Goal: Book appointment/travel/reservation

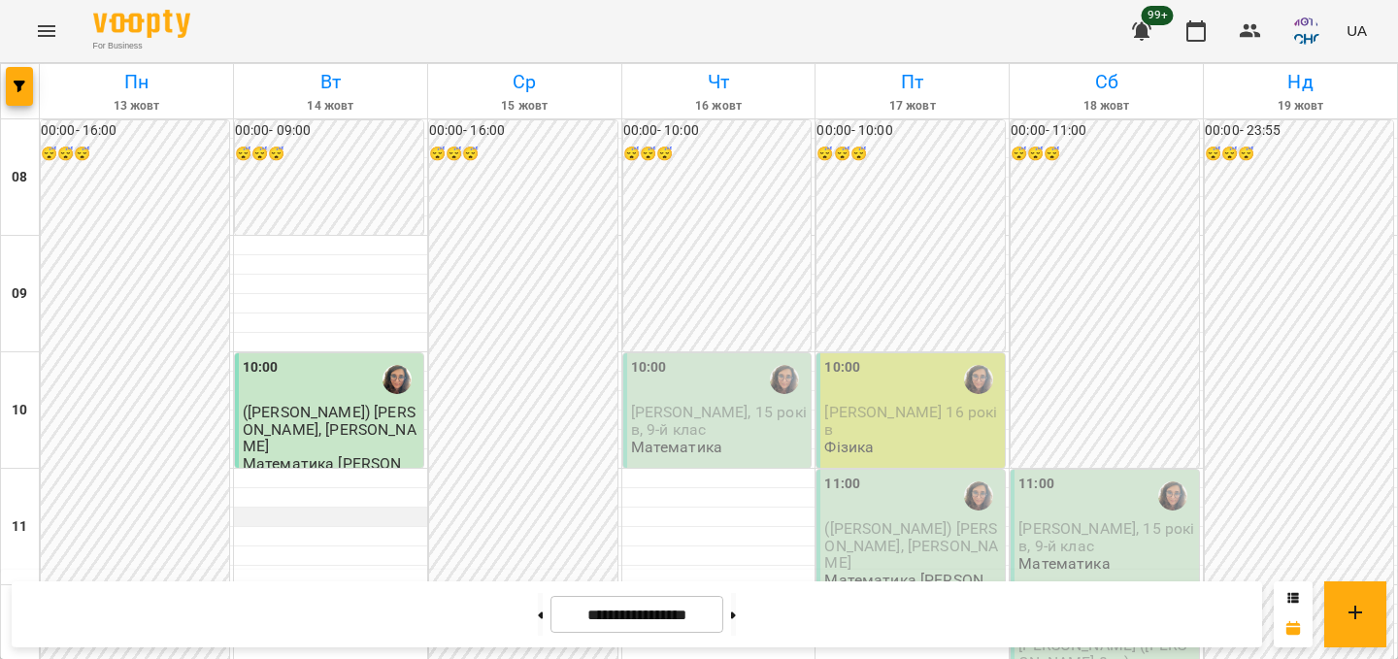
scroll to position [166, 0]
click at [32, 81] on span "button" at bounding box center [19, 87] width 27 height 12
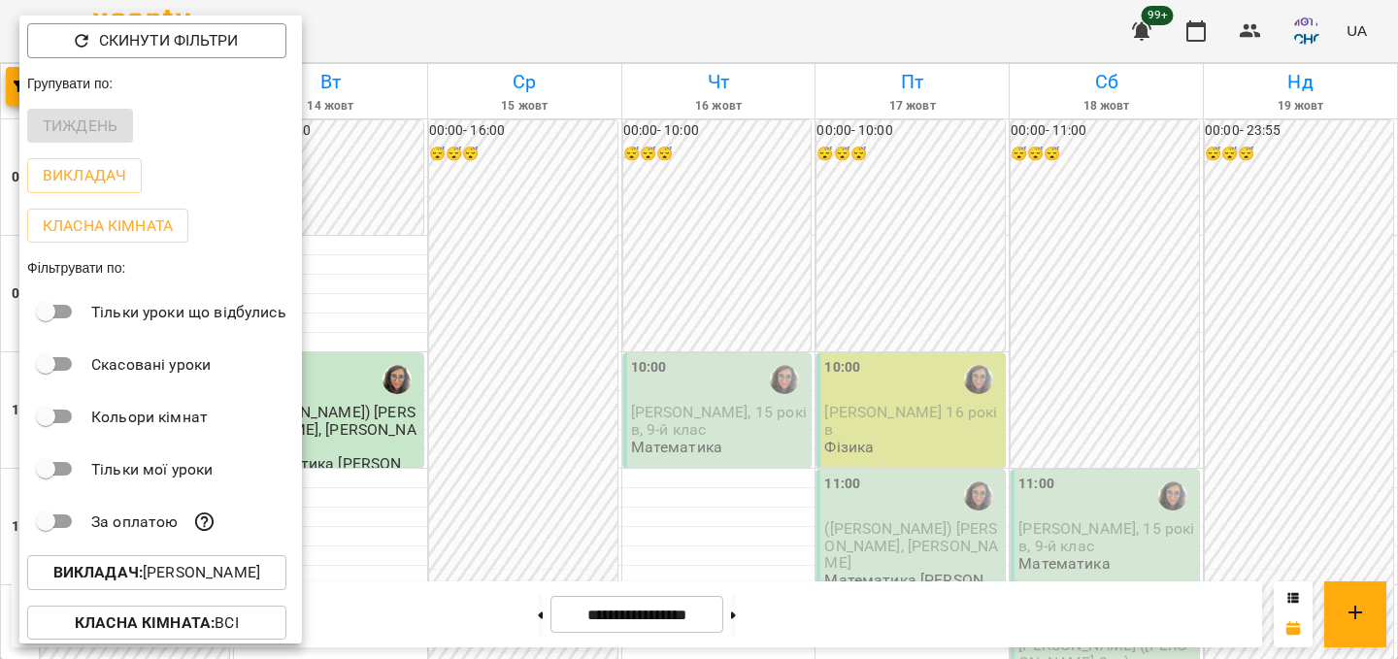
click at [140, 571] on p "Викладач : [PERSON_NAME]" at bounding box center [156, 572] width 207 height 23
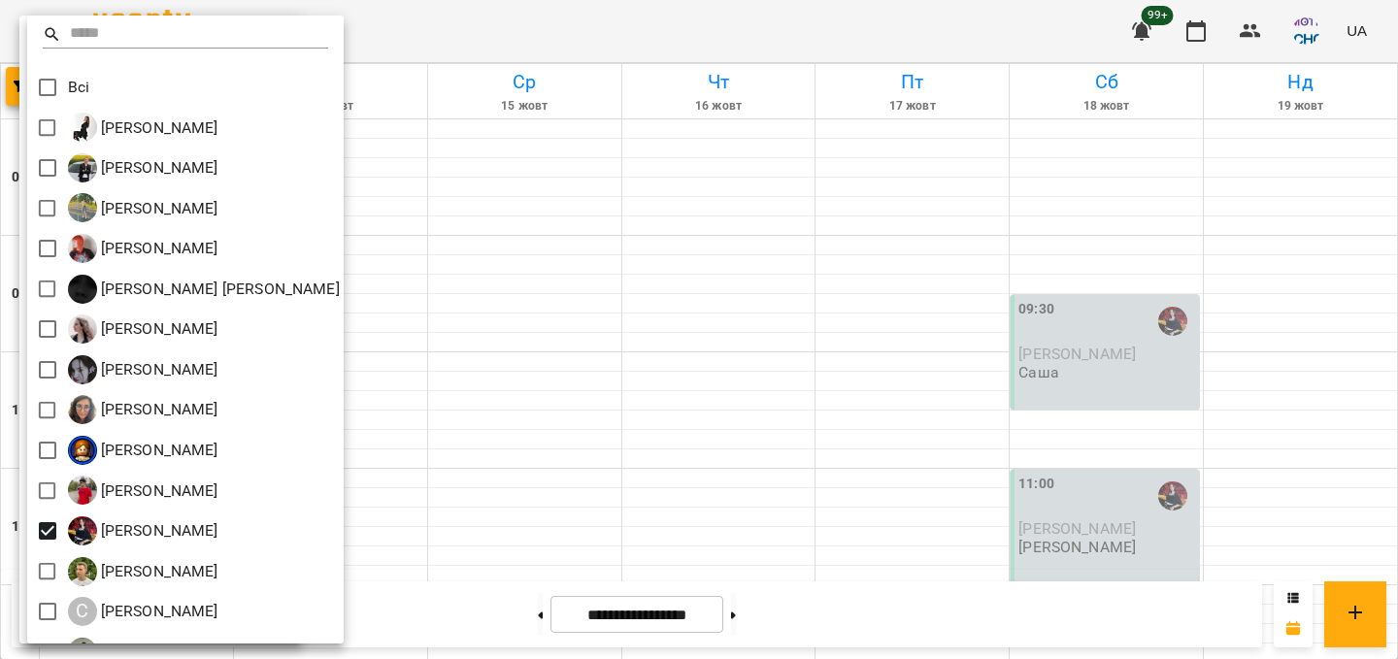
click at [417, 439] on div at bounding box center [699, 329] width 1398 height 659
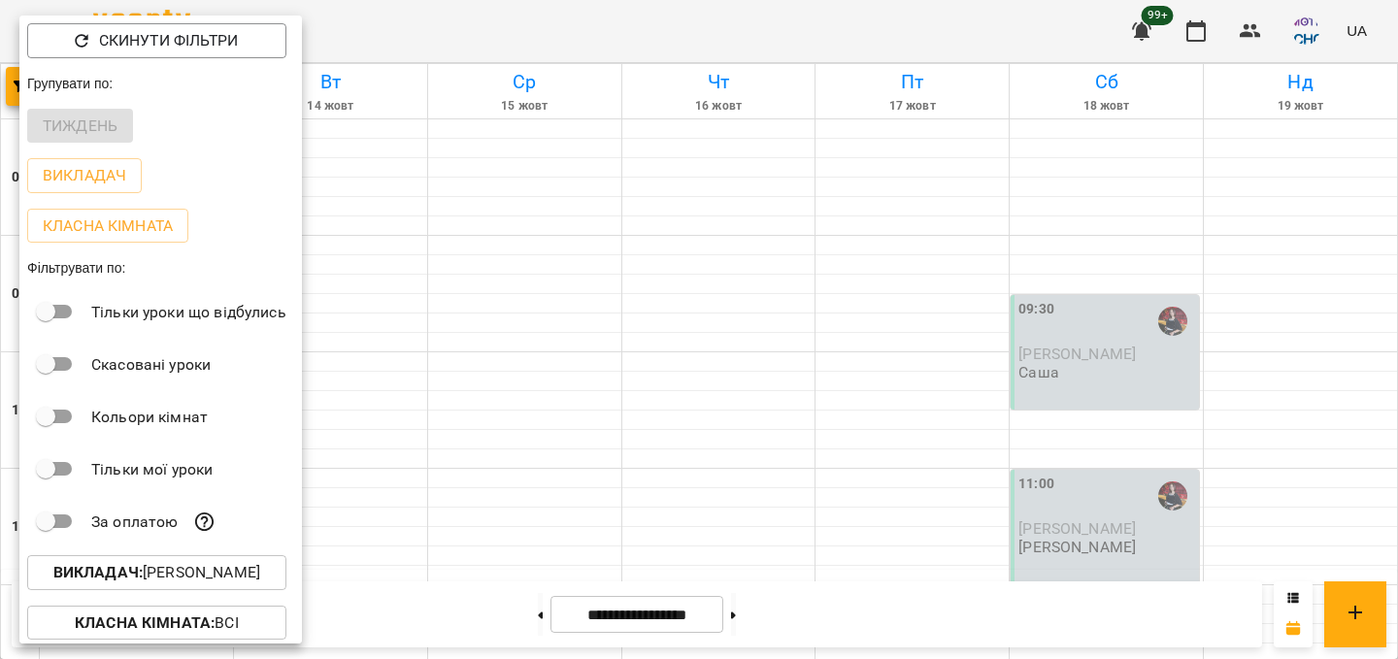
click at [417, 439] on div at bounding box center [699, 329] width 1398 height 659
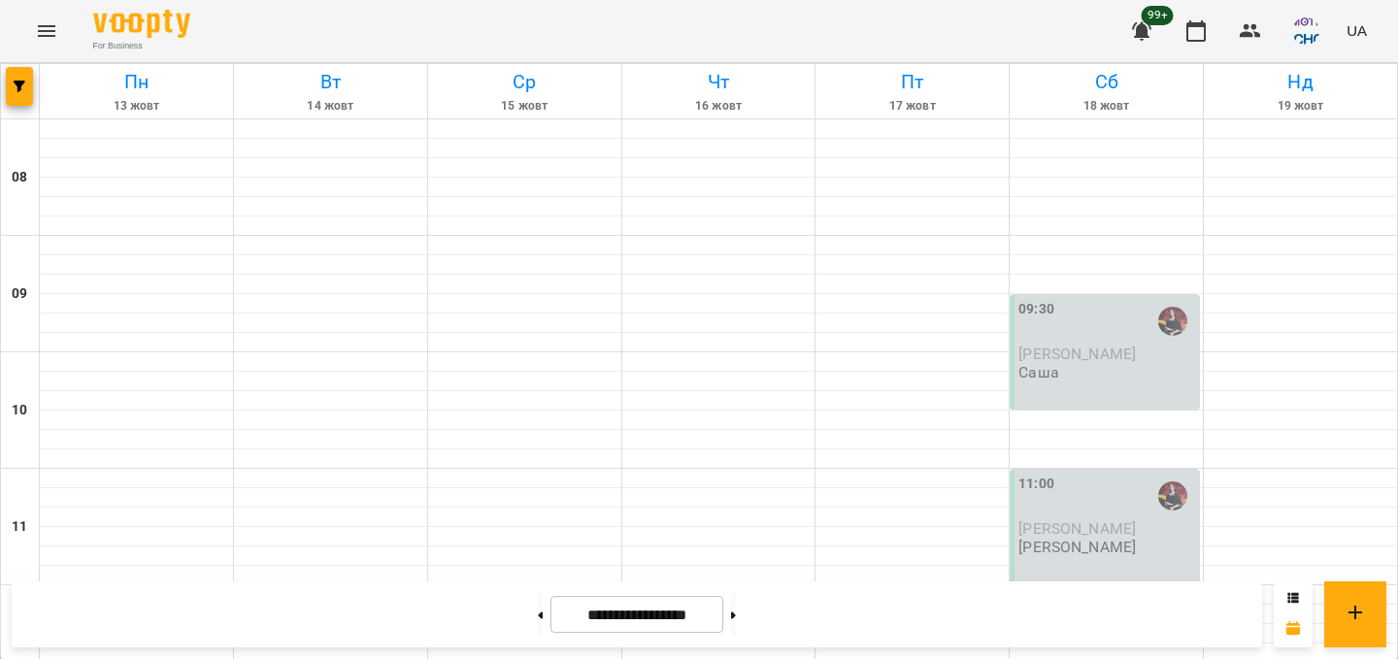
scroll to position [894, 0]
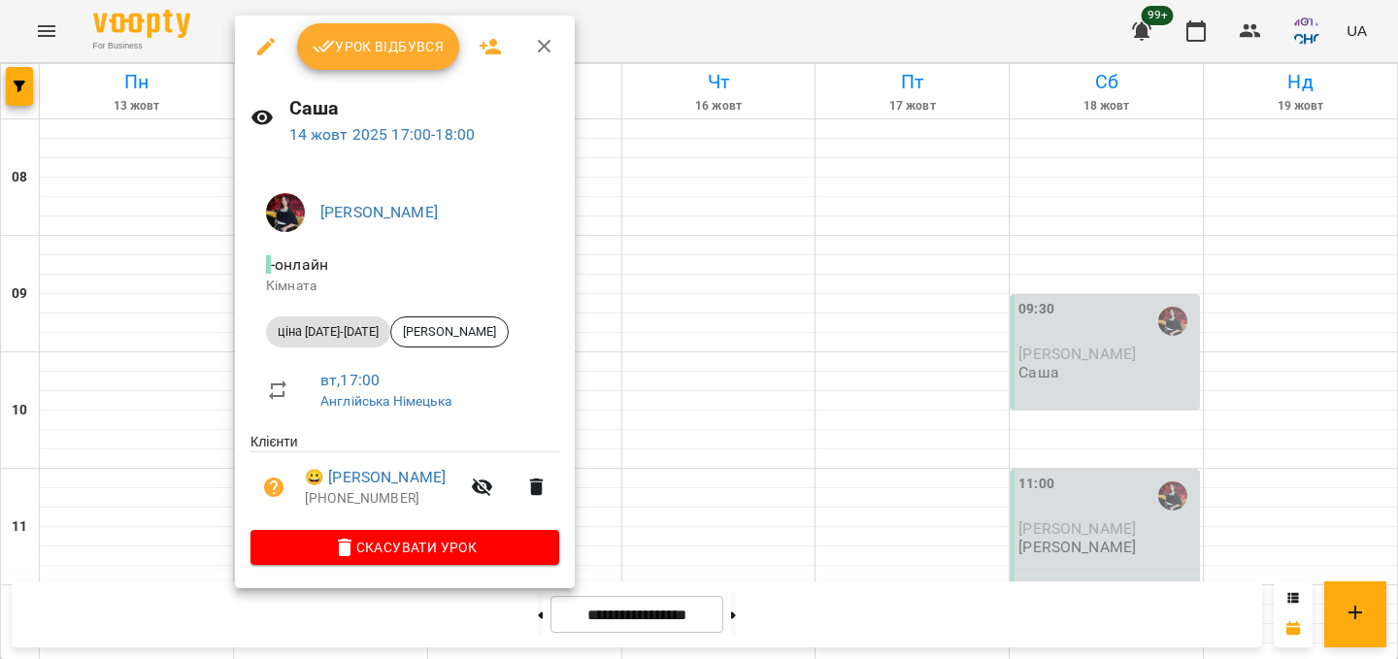
click at [601, 169] on div at bounding box center [699, 329] width 1398 height 659
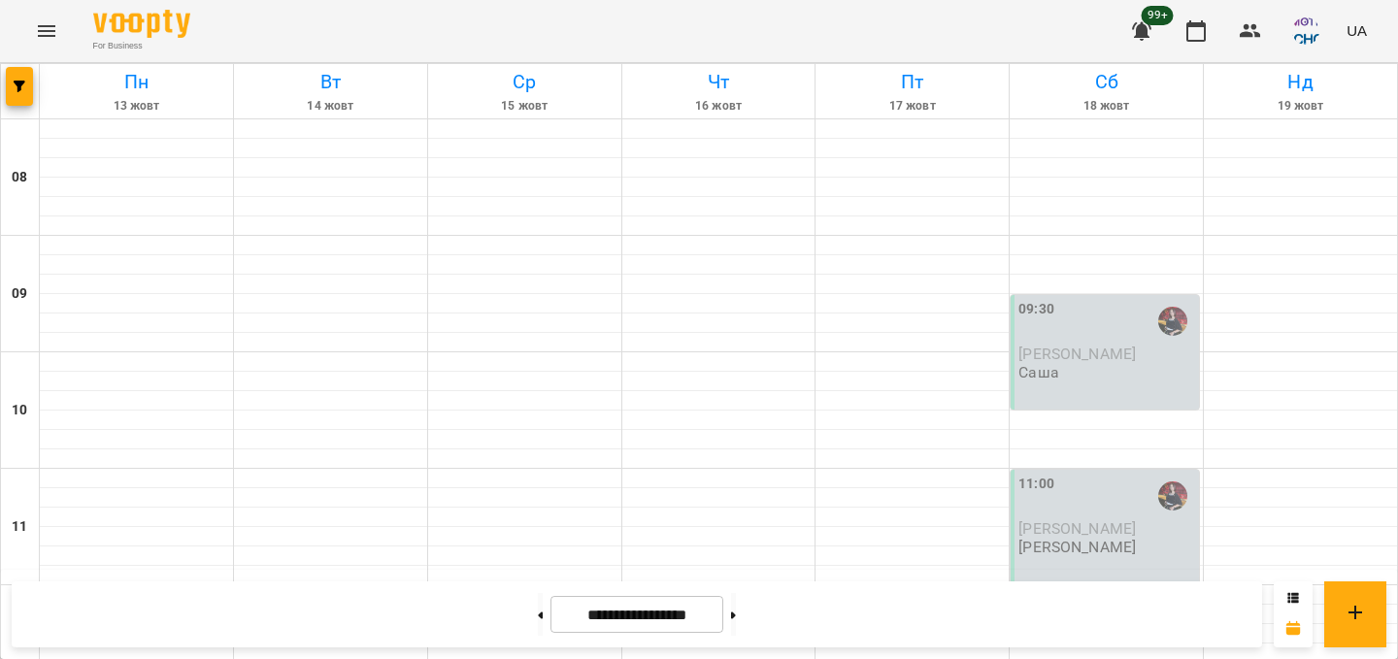
scroll to position [1050, 0]
click at [10, 92] on button "button" at bounding box center [19, 86] width 27 height 39
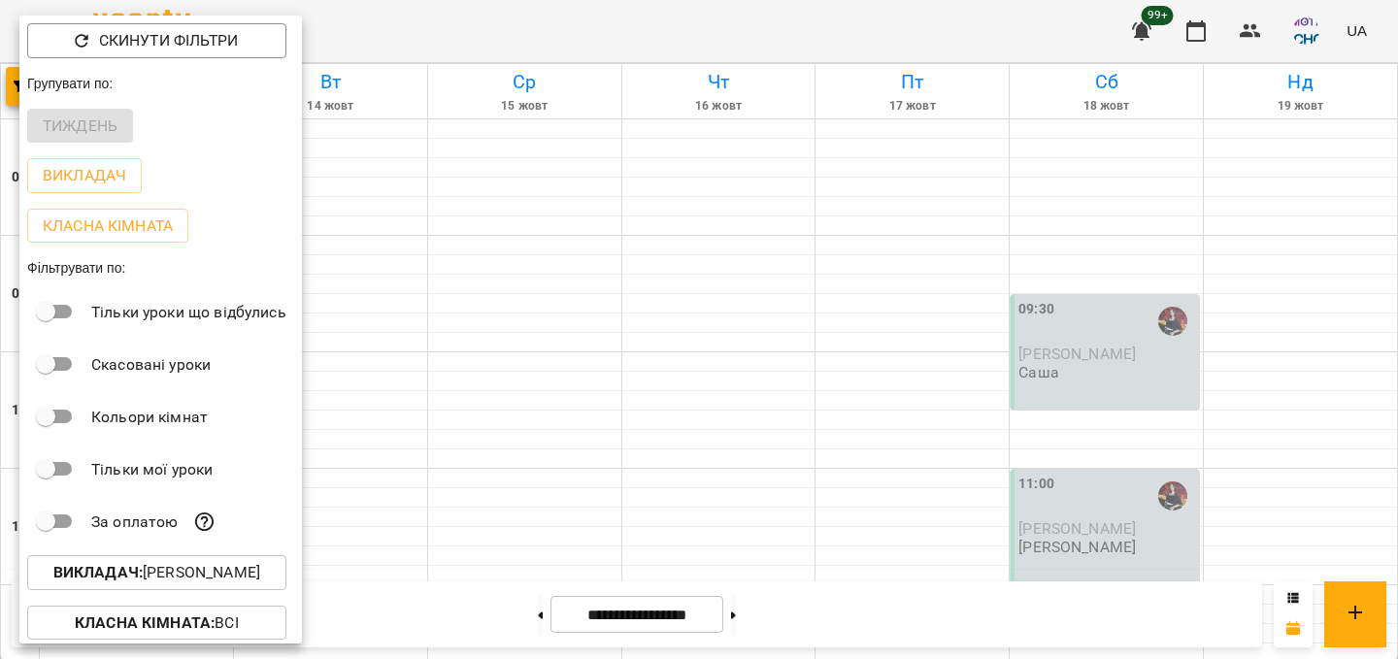
click at [66, 582] on b "Викладач :" at bounding box center [97, 572] width 89 height 18
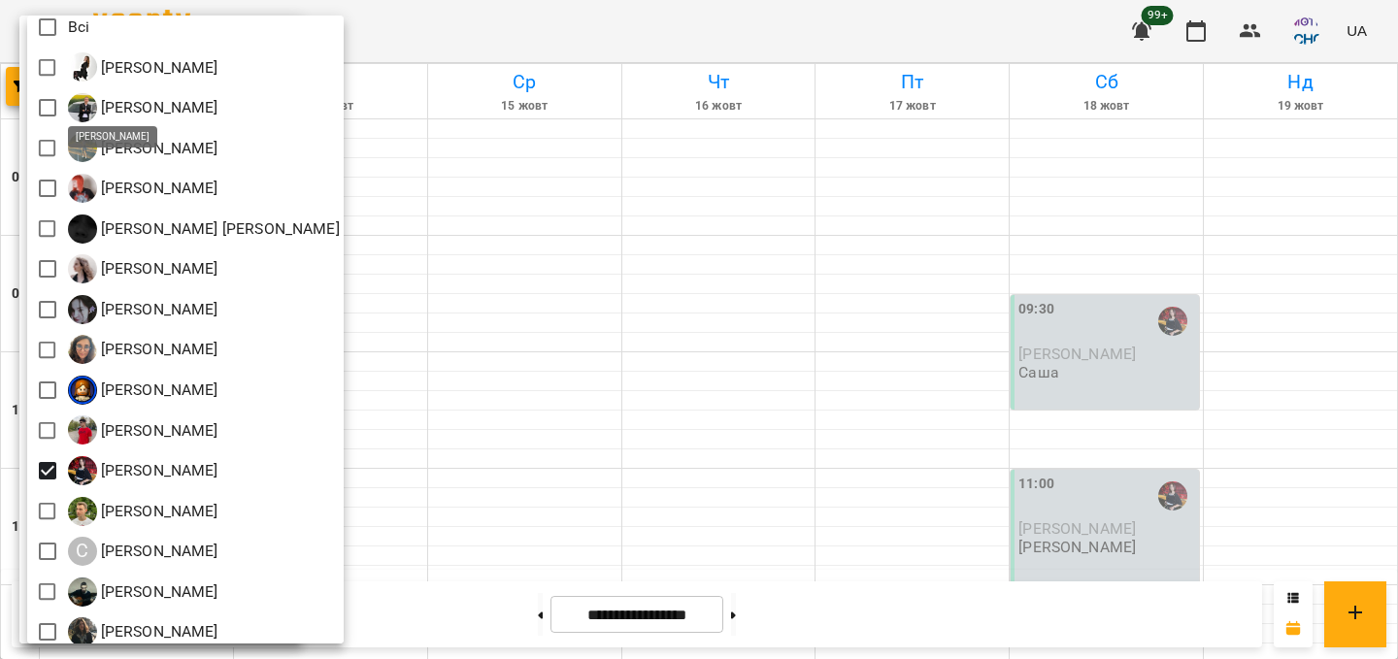
scroll to position [73, 0]
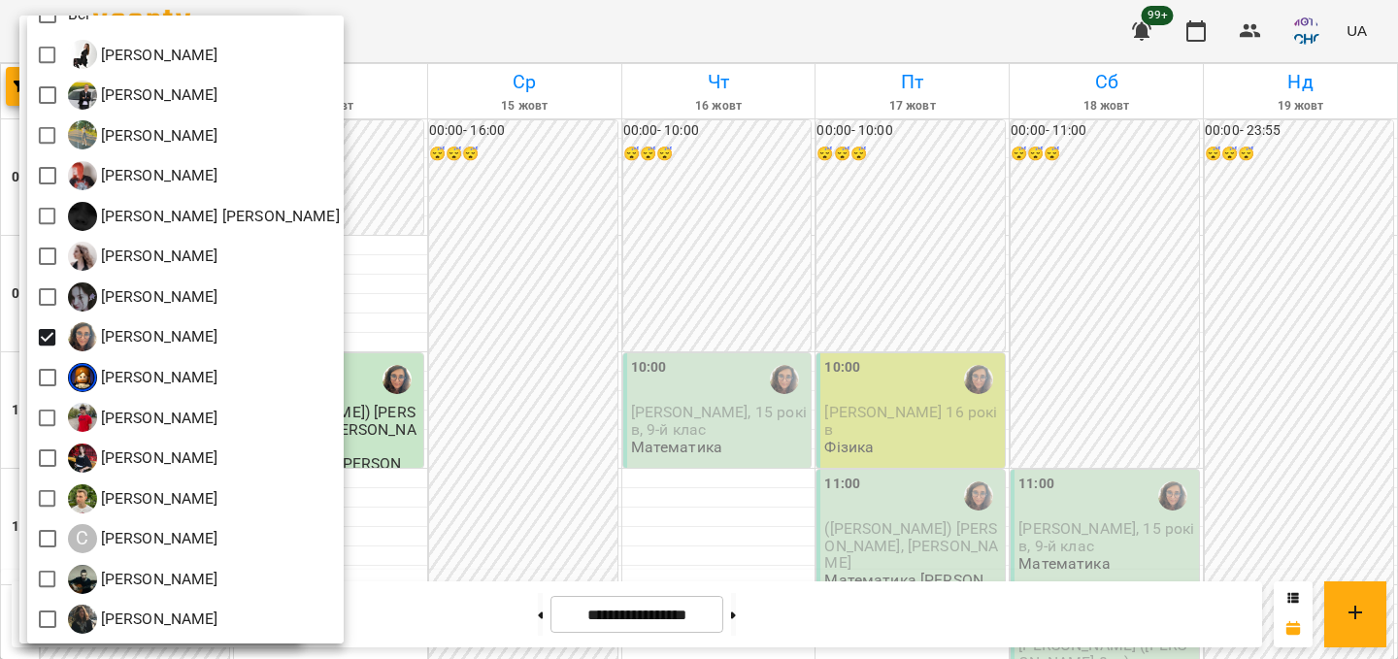
click at [669, 439] on div at bounding box center [699, 329] width 1398 height 659
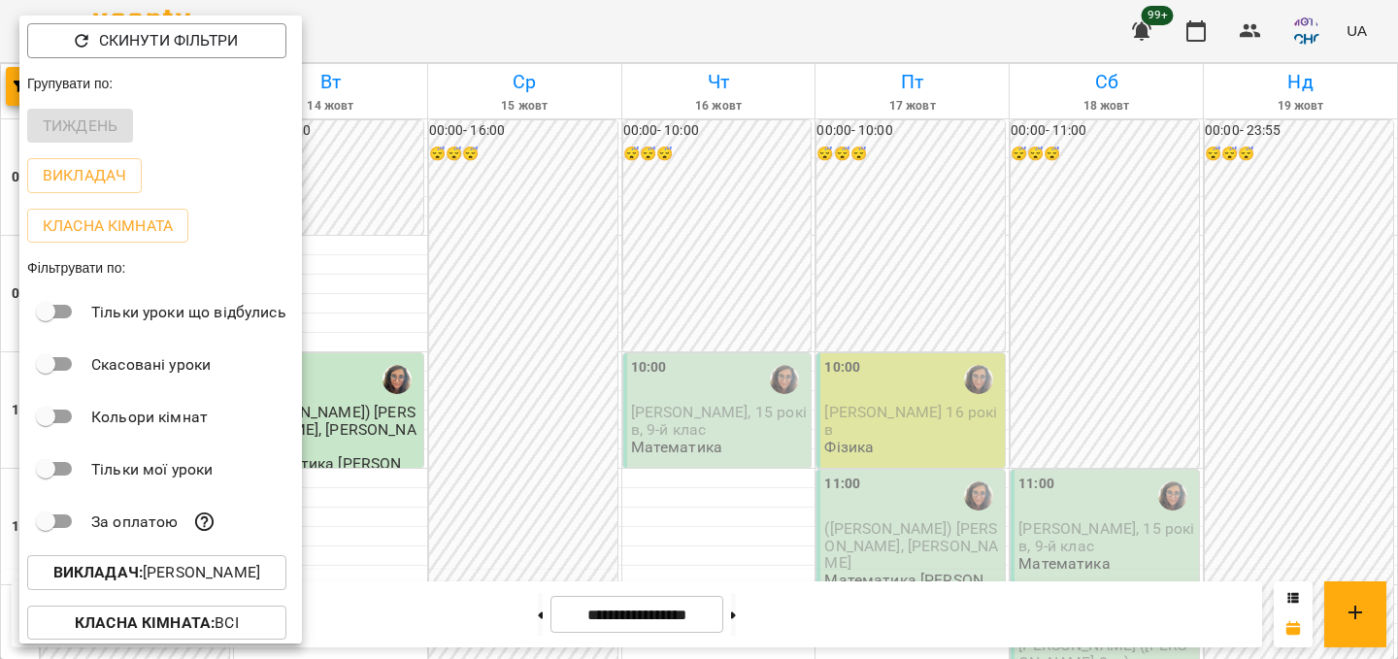
click at [669, 439] on div at bounding box center [699, 329] width 1398 height 659
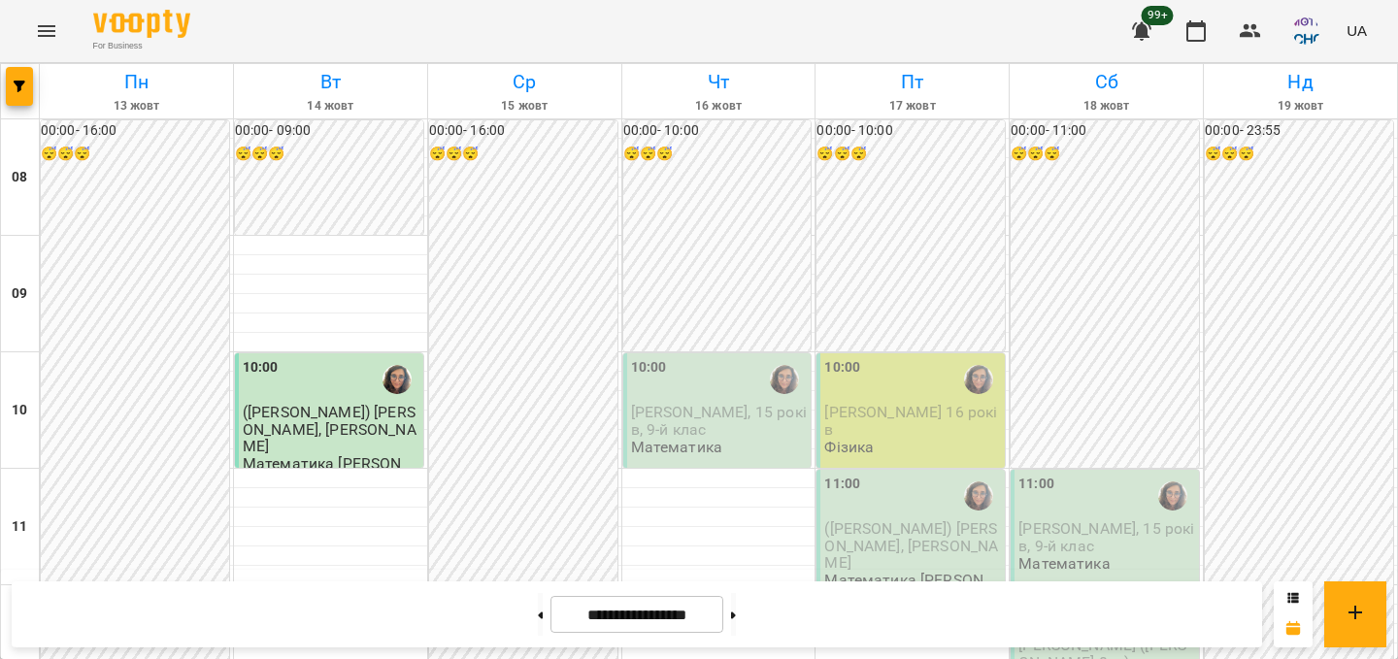
scroll to position [1030, 0]
